Goal: Information Seeking & Learning: Stay updated

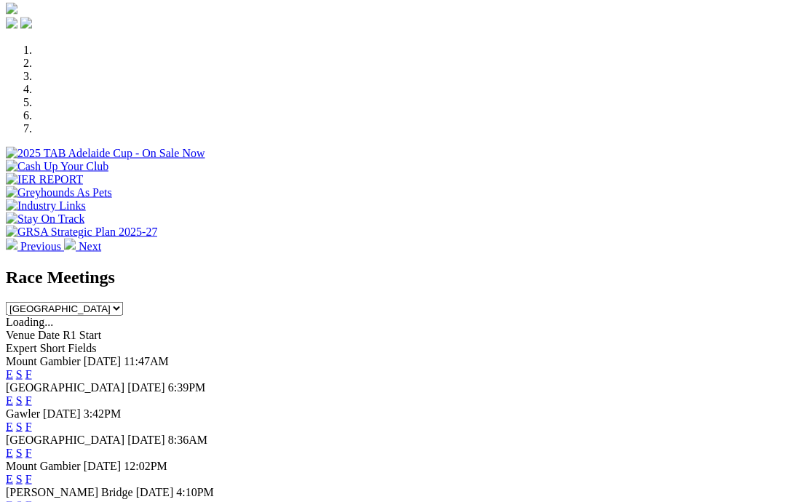
scroll to position [417, 0]
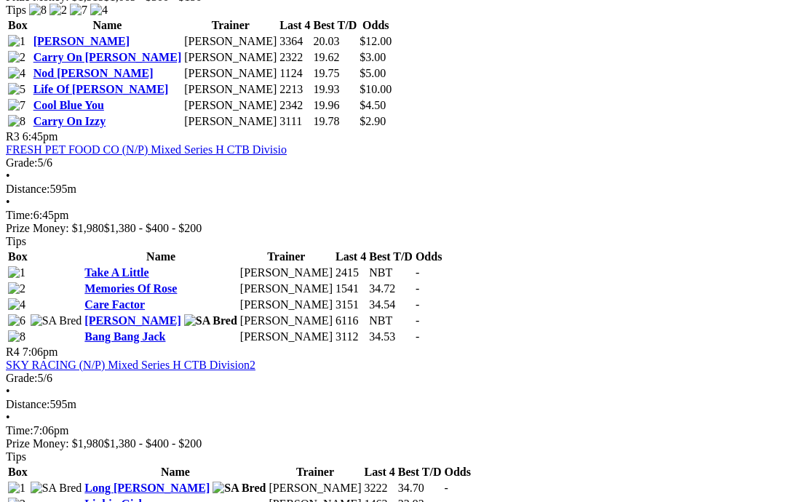
scroll to position [1038, 0]
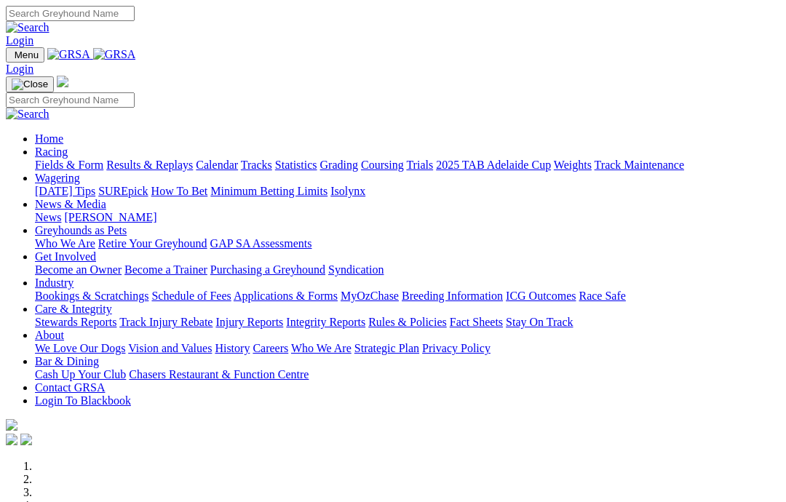
scroll to position [475, 0]
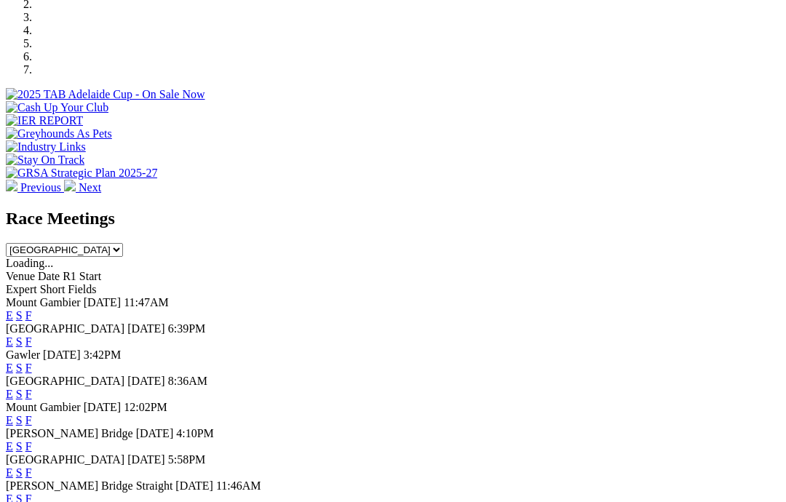
click at [32, 362] on link "F" at bounding box center [28, 368] width 7 height 12
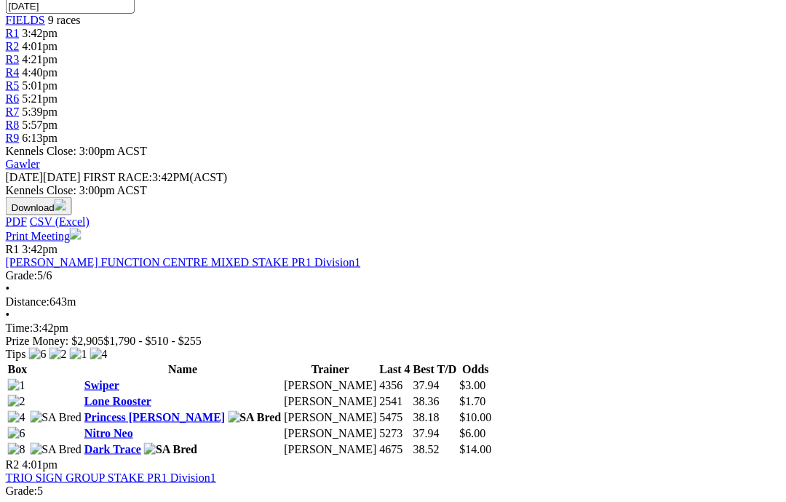
scroll to position [502, 7]
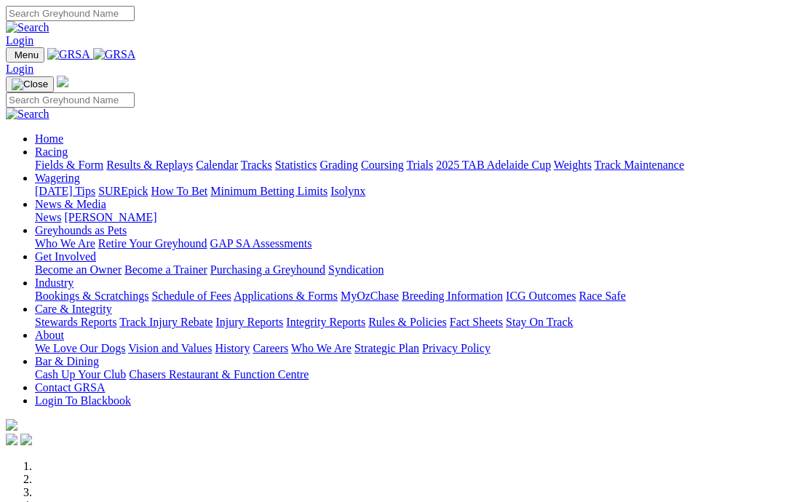
scroll to position [475, 0]
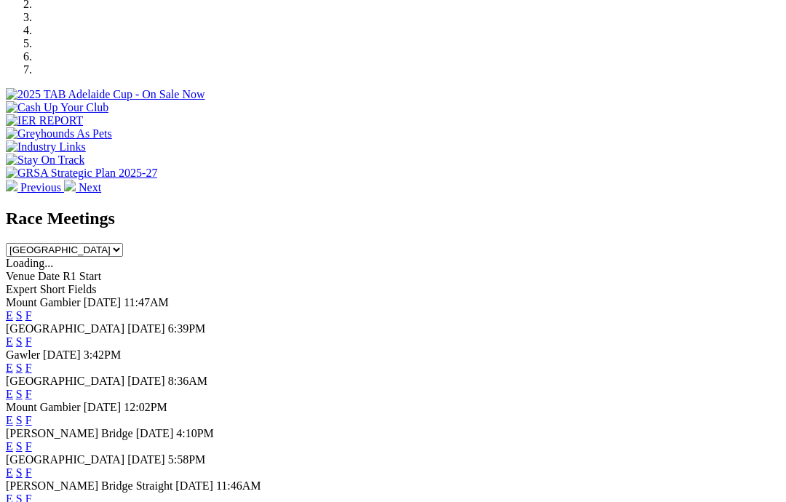
click at [32, 493] on link "F" at bounding box center [28, 499] width 7 height 12
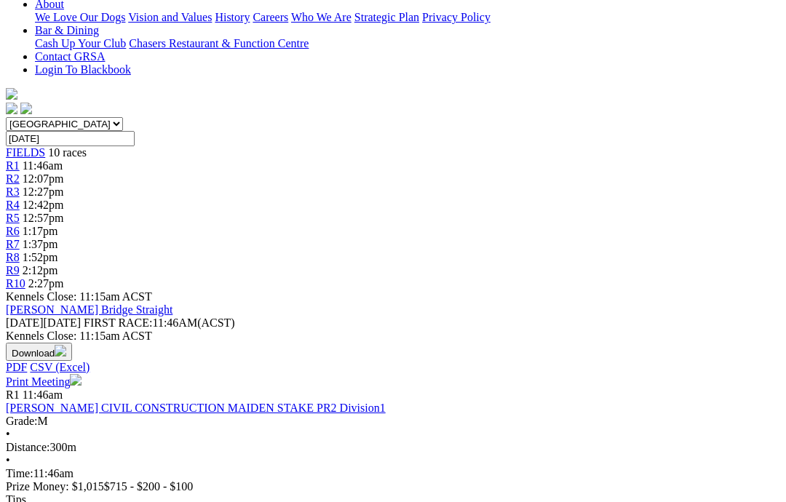
scroll to position [248, 0]
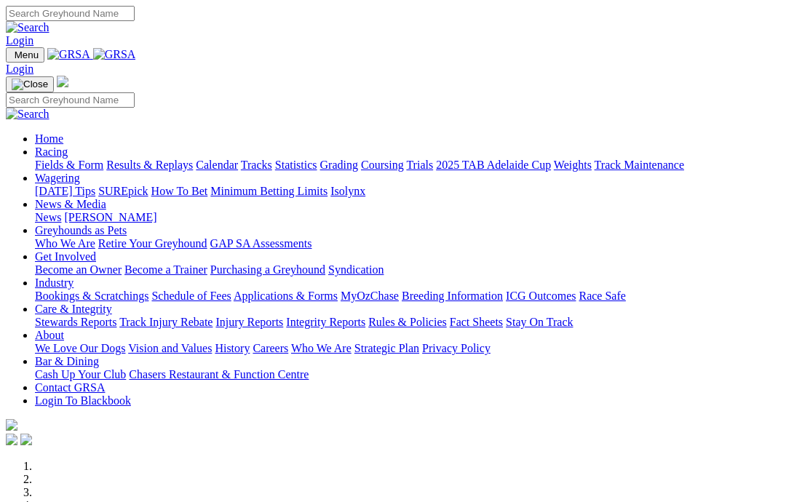
click at [106, 198] on link "News & Media" at bounding box center [70, 204] width 71 height 12
click at [61, 211] on link "News" at bounding box center [48, 217] width 26 height 12
